Goal: Task Accomplishment & Management: Manage account settings

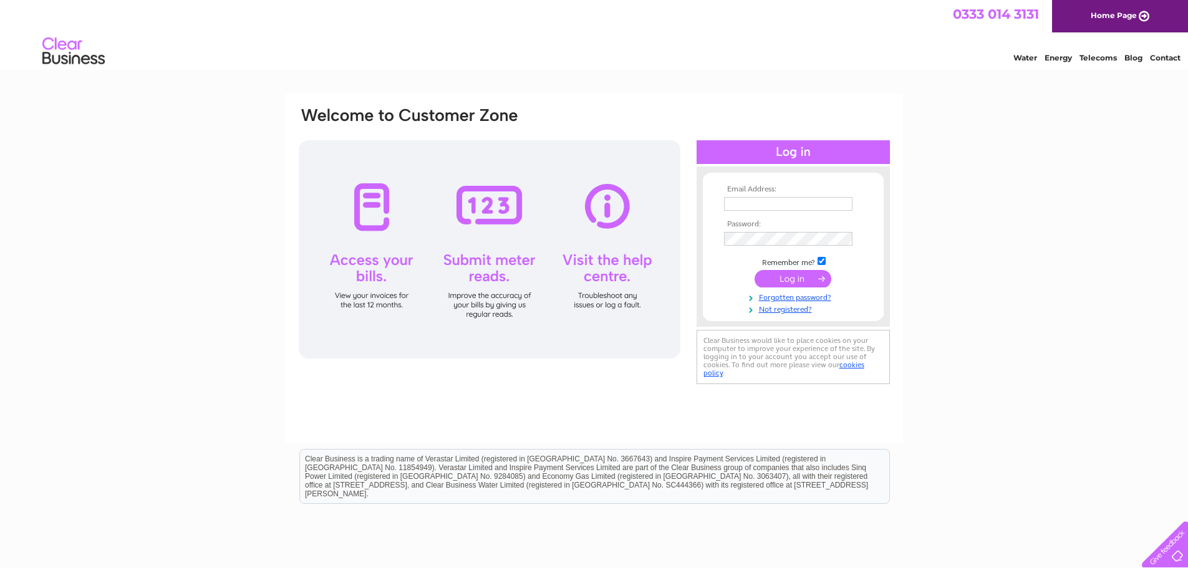
click at [741, 199] on input "text" at bounding box center [788, 204] width 129 height 14
type input "accounts@rimmersmusic.co.uk"
click at [793, 276] on input "submit" at bounding box center [793, 278] width 77 height 17
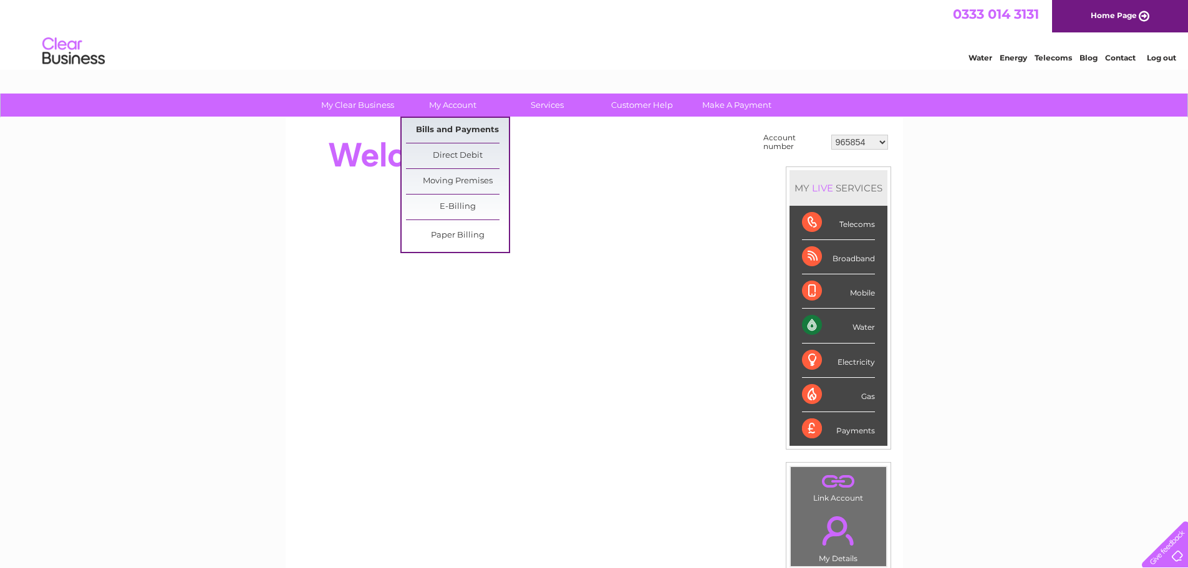
click at [447, 123] on link "Bills and Payments" at bounding box center [457, 130] width 103 height 25
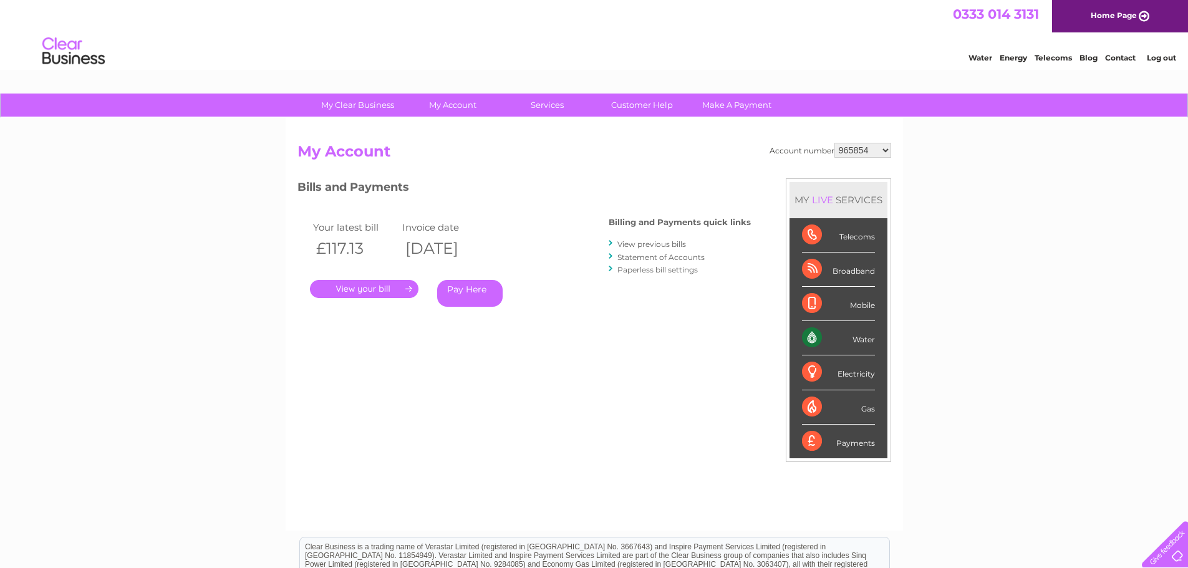
click at [361, 285] on link "." at bounding box center [364, 289] width 109 height 18
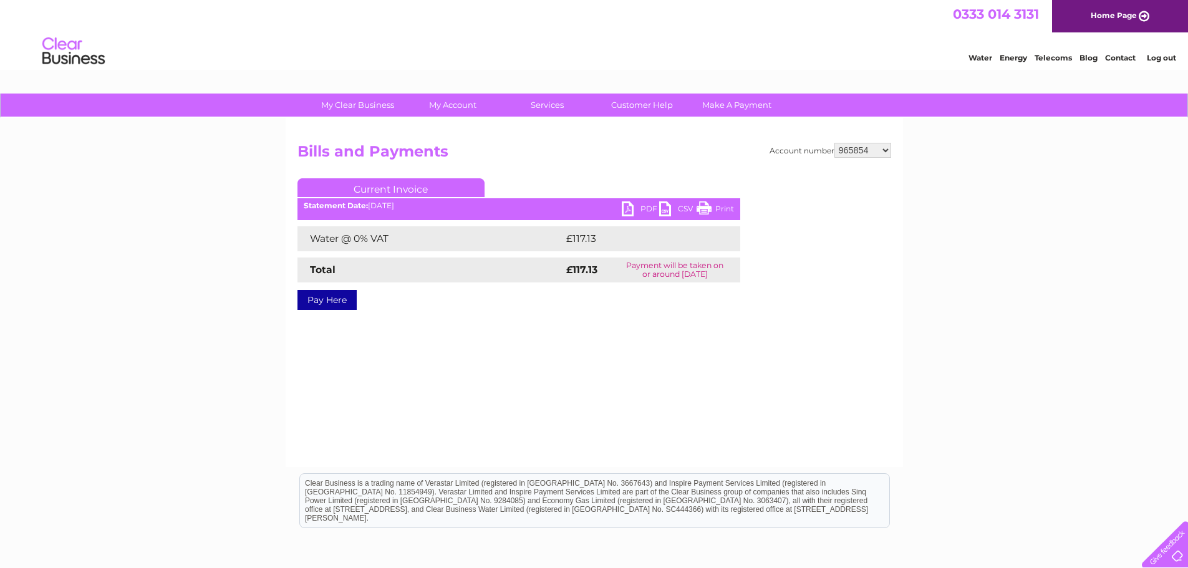
click at [628, 203] on link "PDF" at bounding box center [640, 210] width 37 height 18
click at [884, 148] on select "965854 30293265" at bounding box center [863, 150] width 57 height 15
select select "30293265"
click at [835, 143] on select "965854 30293265" at bounding box center [863, 150] width 57 height 15
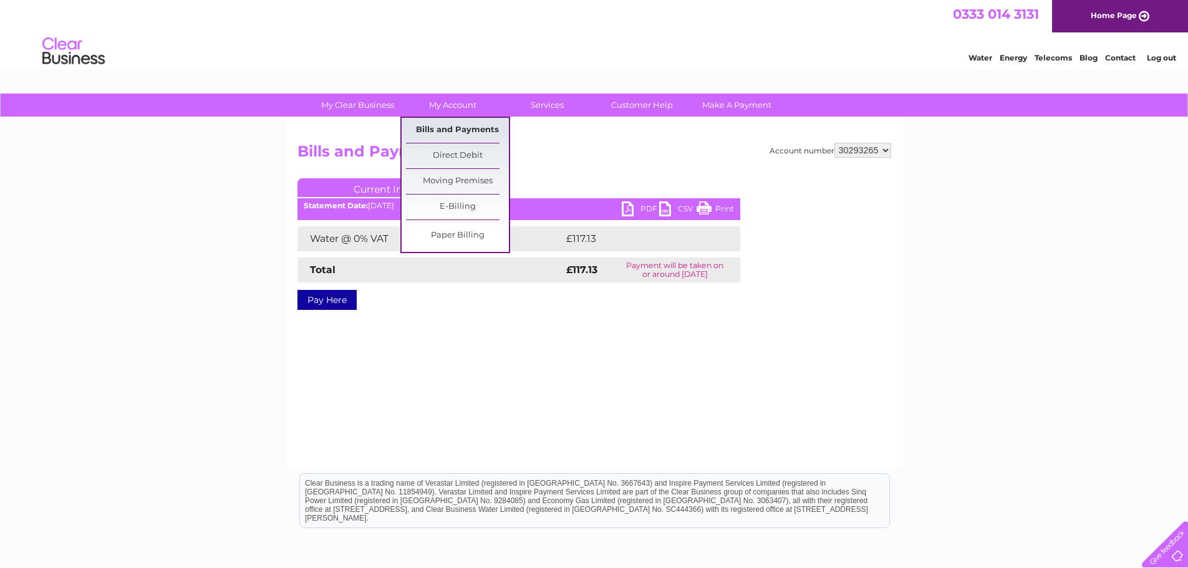
click at [448, 125] on link "Bills and Payments" at bounding box center [457, 130] width 103 height 25
click at [456, 123] on link "Bills and Payments" at bounding box center [457, 130] width 103 height 25
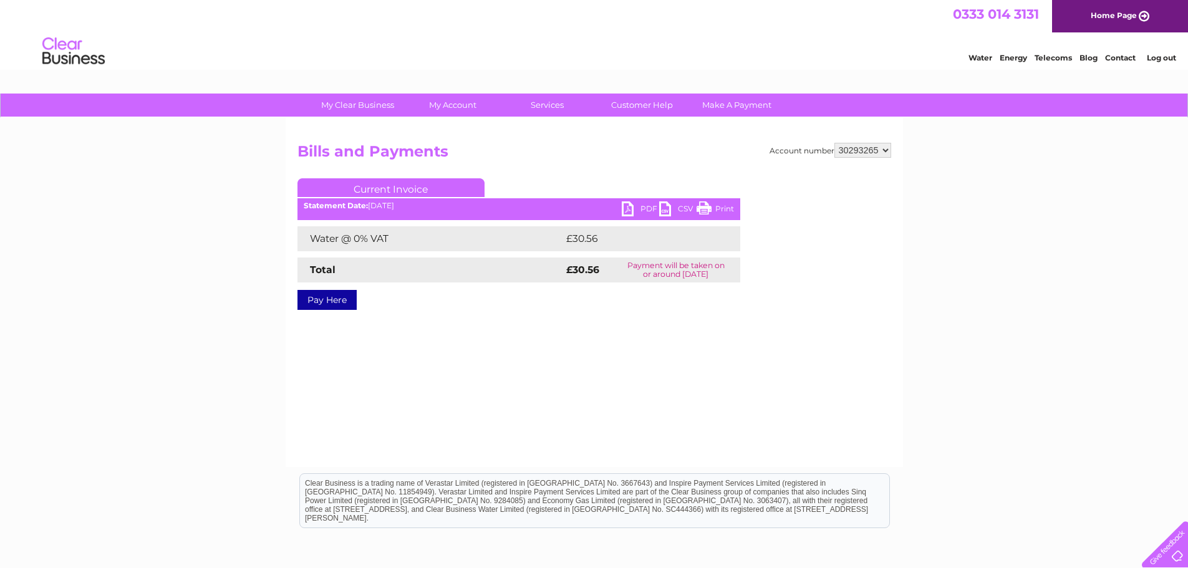
click at [631, 206] on link "PDF" at bounding box center [640, 210] width 37 height 18
